Goal: Navigation & Orientation: Understand site structure

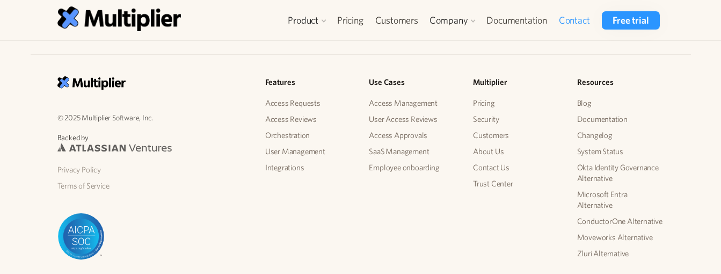
scroll to position [429, 0]
click at [487, 151] on link "About Us" at bounding box center [516, 151] width 87 height 16
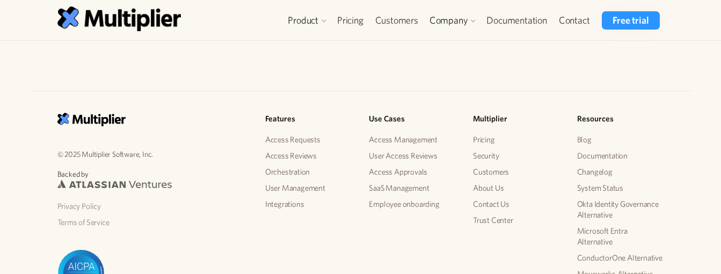
scroll to position [1288, 0]
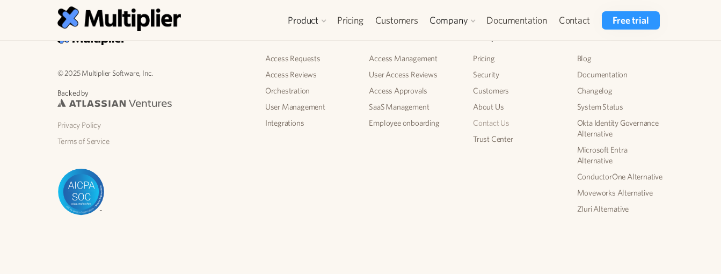
click at [485, 123] on link "Contact Us" at bounding box center [516, 123] width 87 height 16
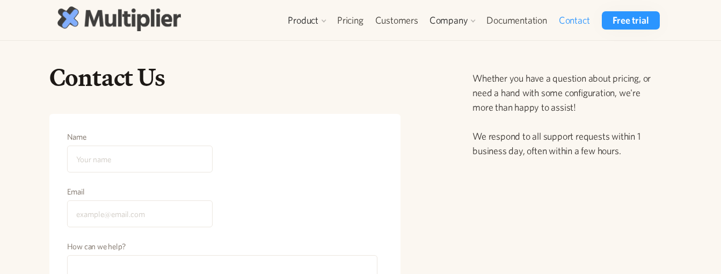
click at [122, 11] on img at bounding box center [118, 18] width 123 height 24
